Goal: Transaction & Acquisition: Download file/media

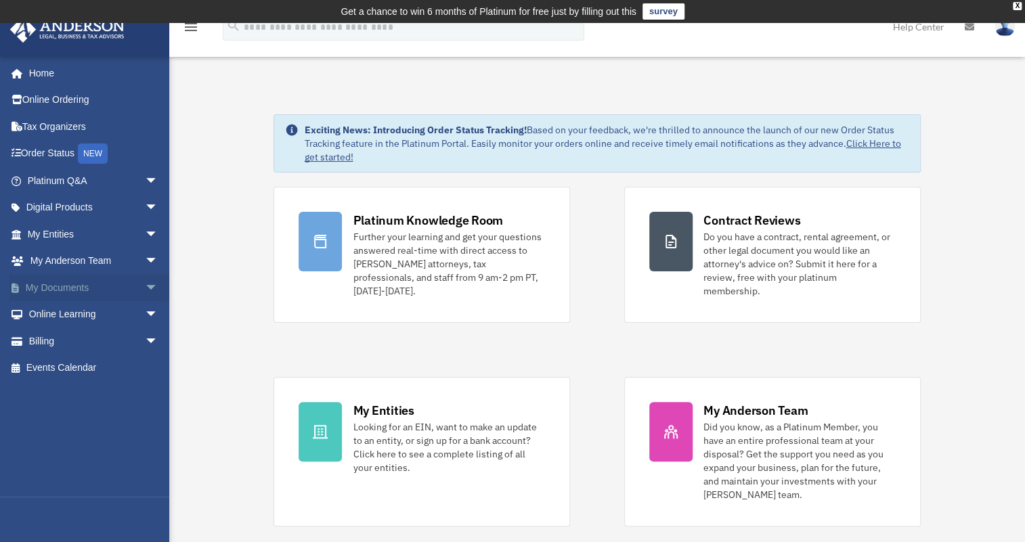
click at [145, 285] on span "arrow_drop_down" at bounding box center [158, 288] width 27 height 28
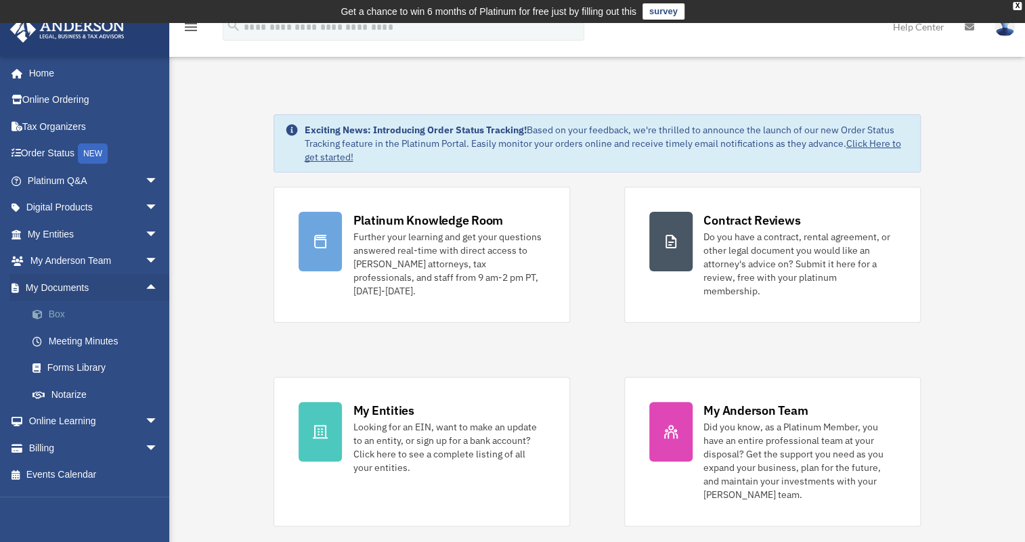
click at [61, 313] on link "Box" at bounding box center [99, 314] width 160 height 27
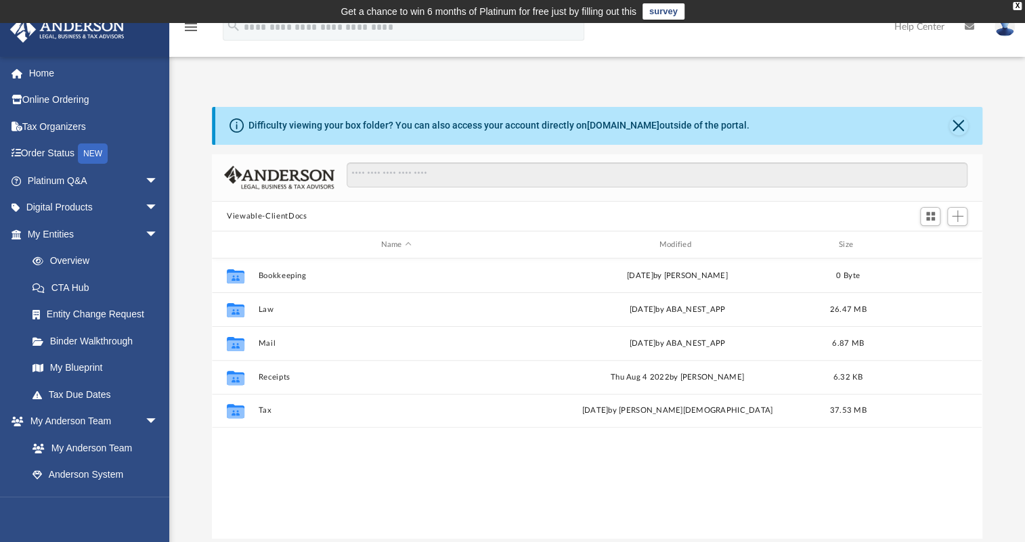
scroll to position [298, 760]
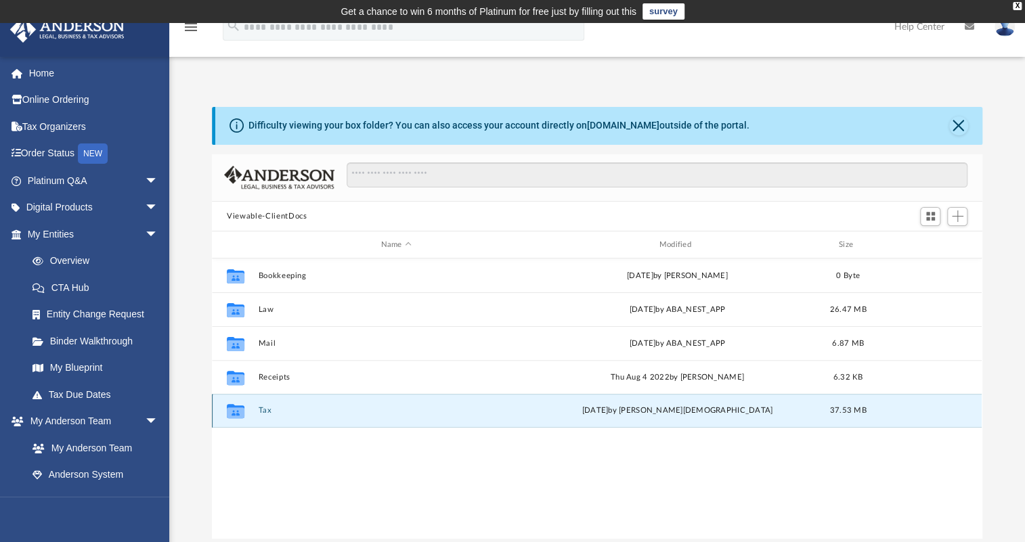
click at [268, 407] on button "Tax" at bounding box center [396, 410] width 275 height 9
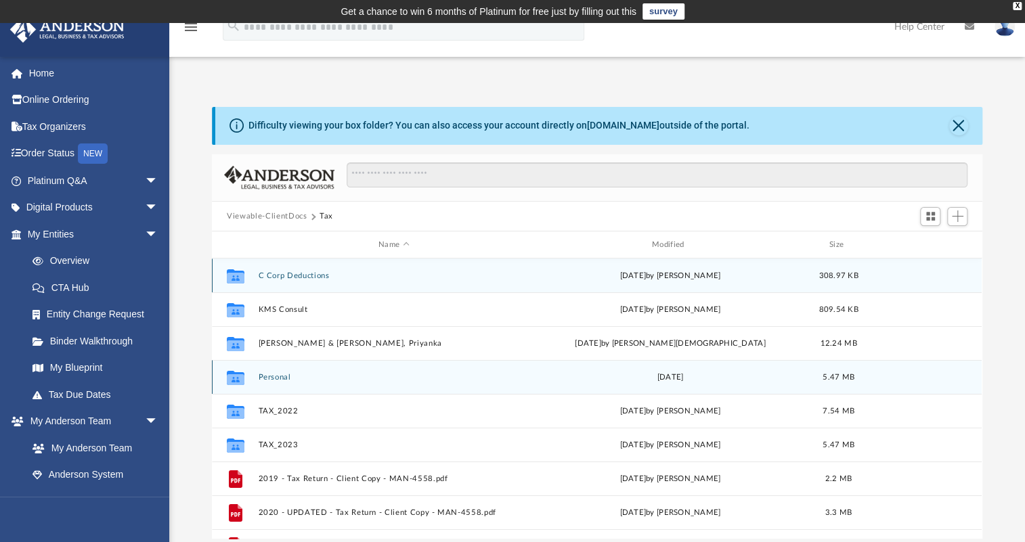
scroll to position [24, 0]
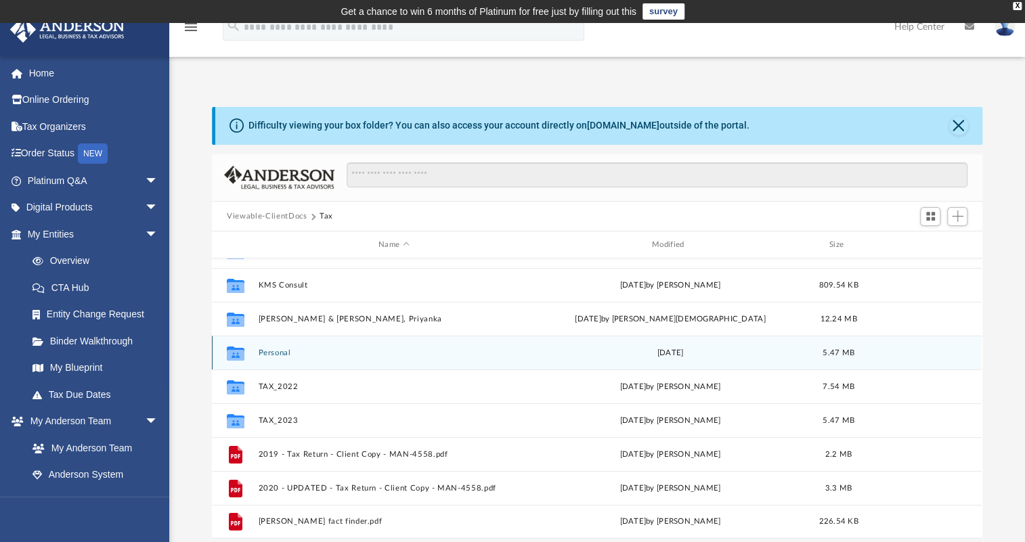
click at [271, 345] on div "Collaborated Folder Personal [DATE] 5.47 MB" at bounding box center [597, 353] width 770 height 34
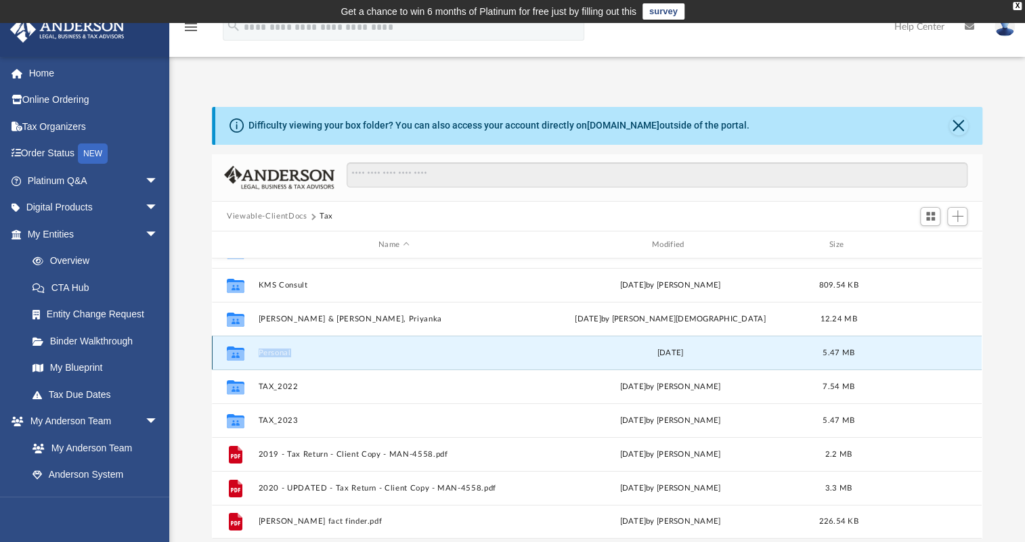
click at [271, 347] on div "Collaborated Folder Personal [DATE] 5.47 MB" at bounding box center [597, 353] width 770 height 34
click at [275, 349] on button "Personal" at bounding box center [394, 353] width 271 height 9
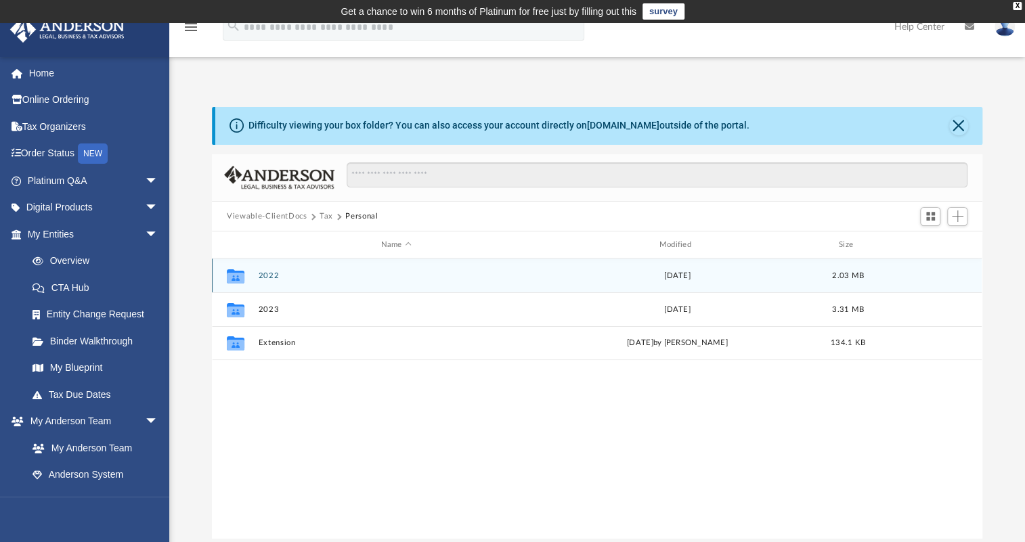
scroll to position [0, 0]
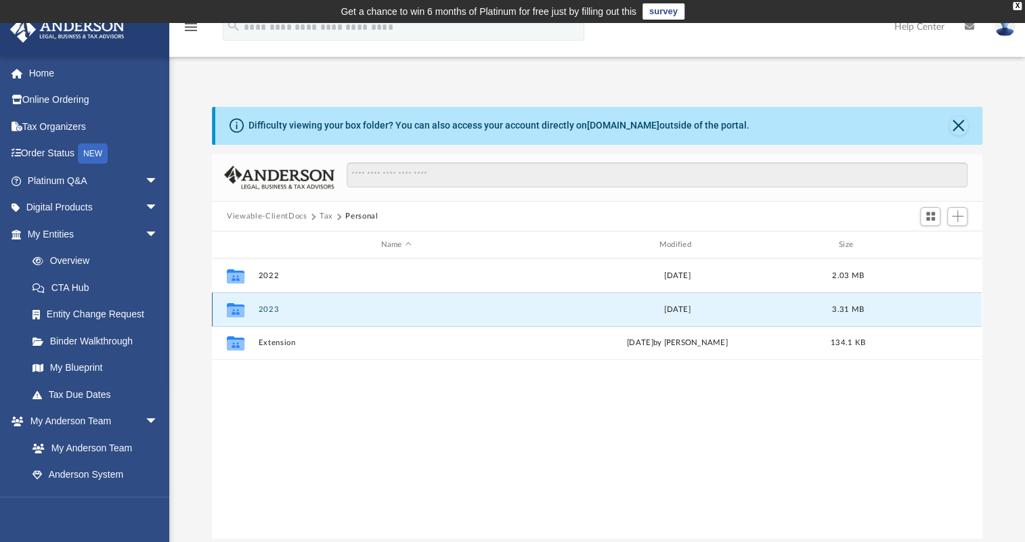
click at [265, 305] on button "2023" at bounding box center [396, 309] width 275 height 9
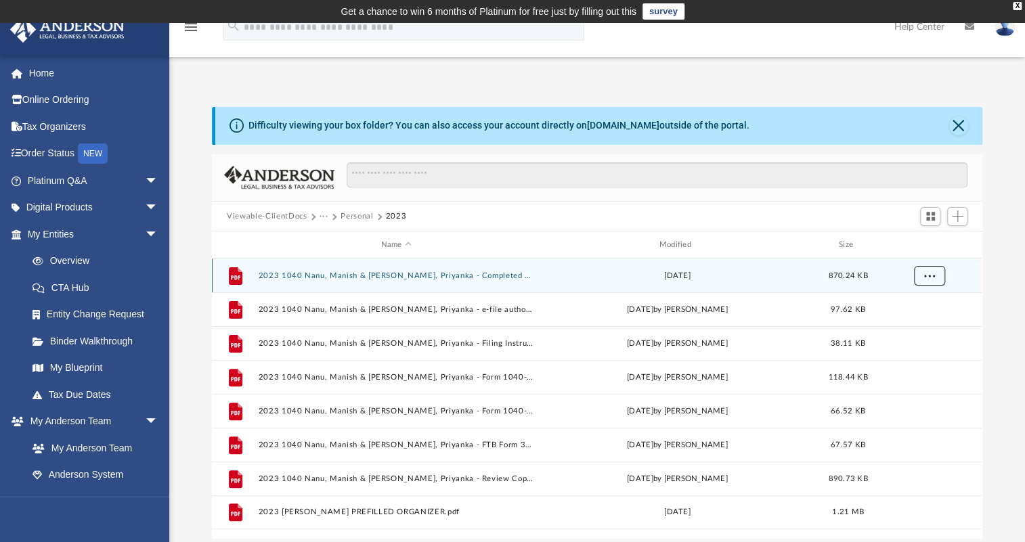
click at [932, 272] on span "More options" at bounding box center [929, 274] width 11 height 7
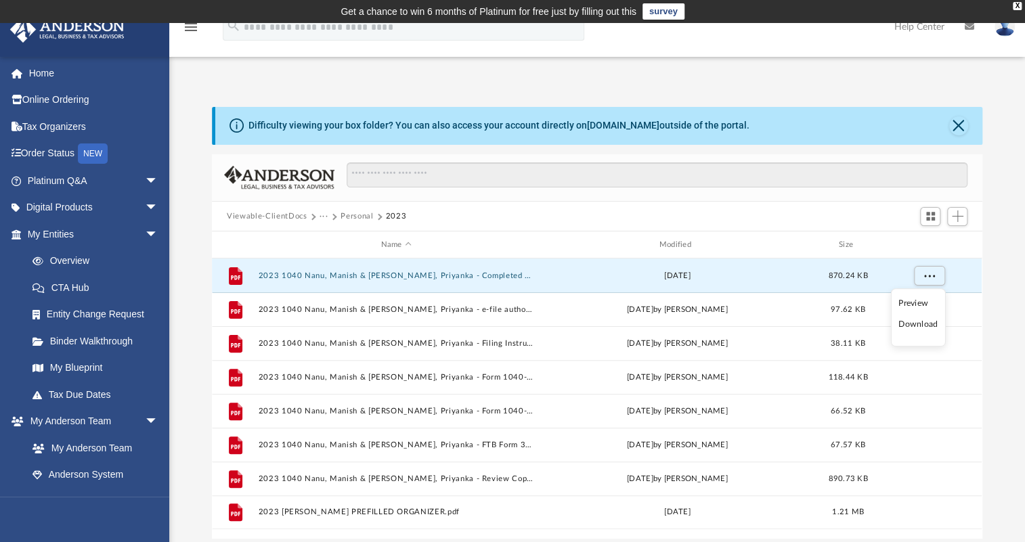
click at [912, 324] on li "Download" at bounding box center [917, 324] width 39 height 14
click at [347, 216] on button "Personal" at bounding box center [356, 217] width 32 height 12
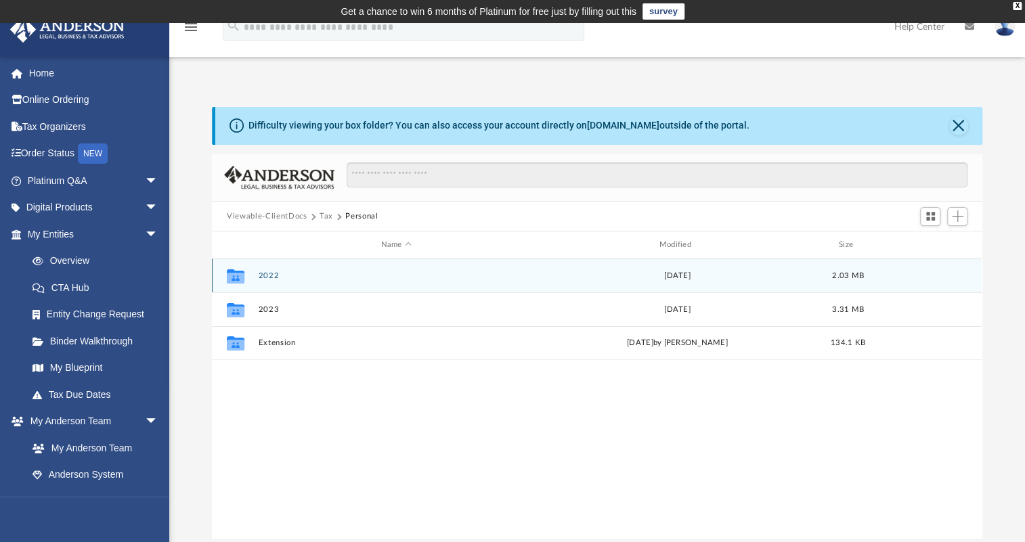
click at [276, 273] on button "2022" at bounding box center [396, 275] width 275 height 9
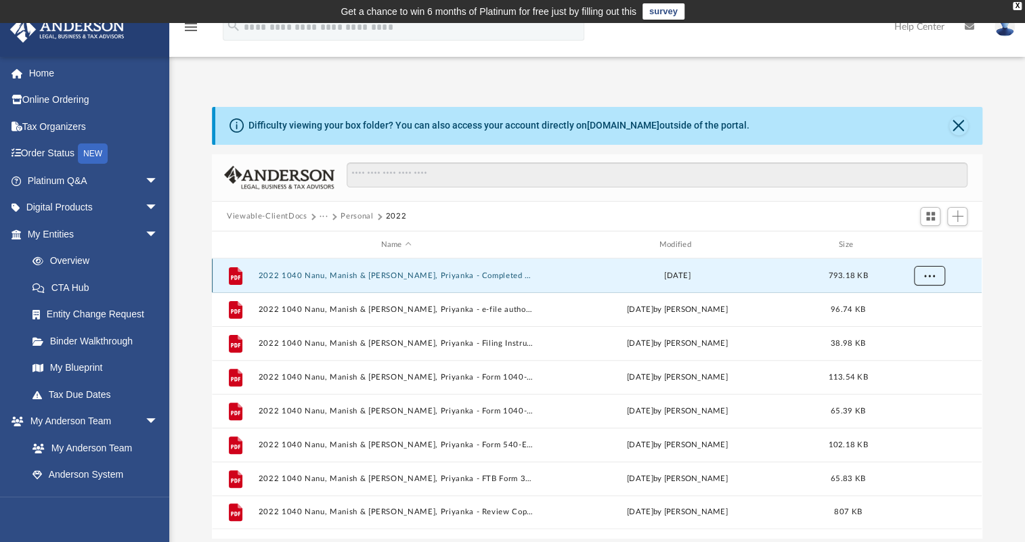
click at [922, 275] on button "More options" at bounding box center [929, 276] width 31 height 20
click at [906, 325] on li "Download" at bounding box center [917, 324] width 39 height 14
